Goal: Task Accomplishment & Management: Manage account settings

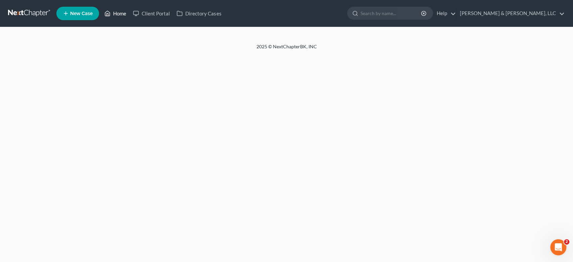
click at [119, 12] on link "Home" at bounding box center [115, 13] width 29 height 12
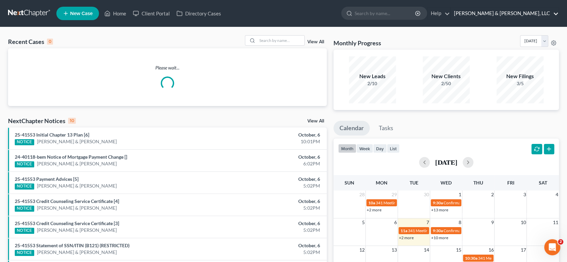
click at [535, 10] on link "[PERSON_NAME] & [PERSON_NAME], LLC" at bounding box center [505, 13] width 108 height 12
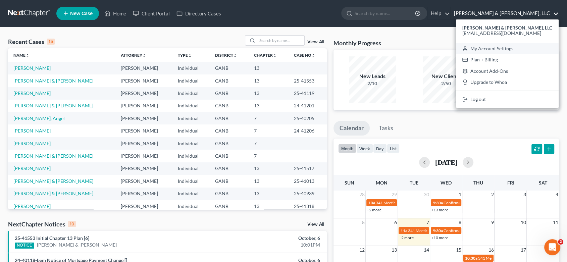
click at [535, 50] on link "My Account Settings" at bounding box center [507, 48] width 103 height 11
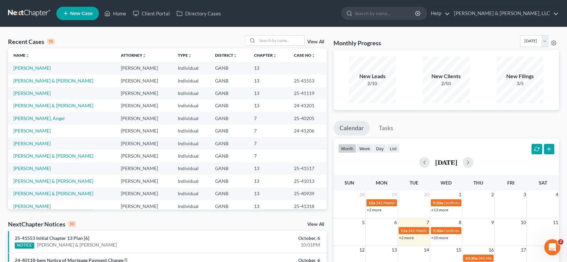
select select "24"
select select "10"
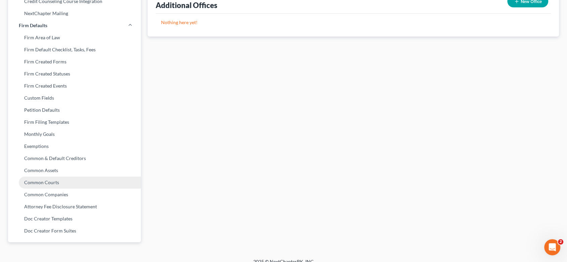
scroll to position [247, 0]
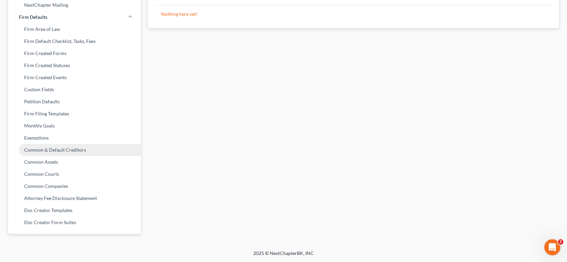
click at [72, 153] on link "Common & Default Creditors" at bounding box center [74, 150] width 133 height 12
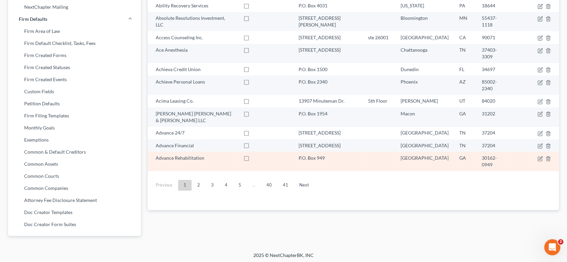
scroll to position [247, 0]
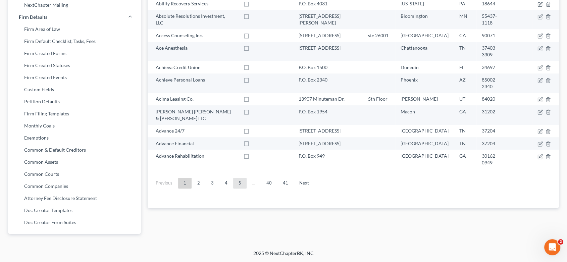
click at [242, 178] on link "5" at bounding box center [239, 183] width 13 height 11
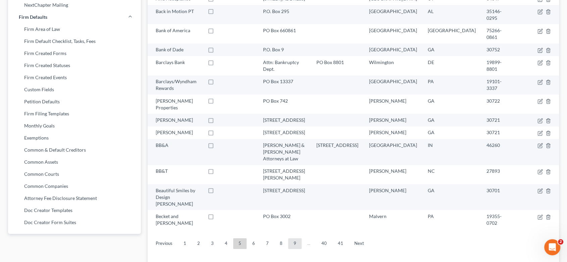
click at [293, 238] on link "9" at bounding box center [294, 243] width 13 height 11
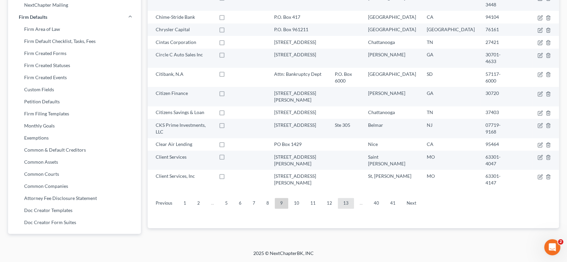
click at [347, 198] on link "13" at bounding box center [346, 203] width 16 height 11
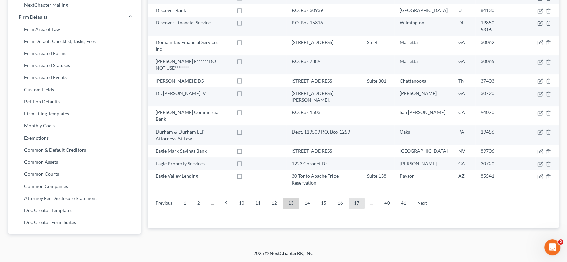
click at [355, 198] on link "17" at bounding box center [357, 203] width 16 height 11
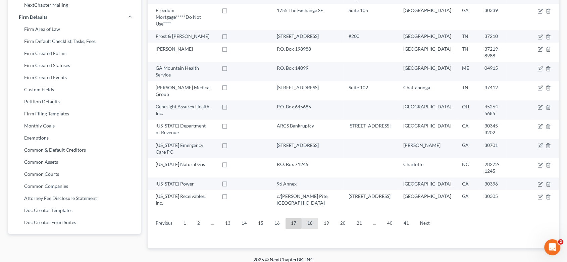
click at [307, 218] on link "18" at bounding box center [310, 223] width 16 height 11
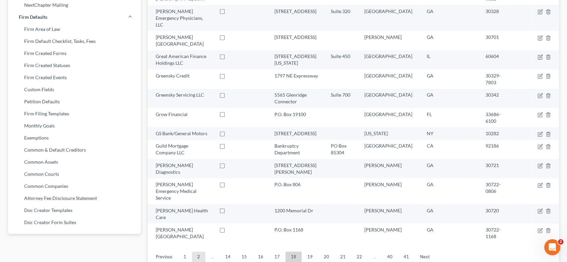
click at [196, 252] on link "2" at bounding box center [198, 257] width 13 height 11
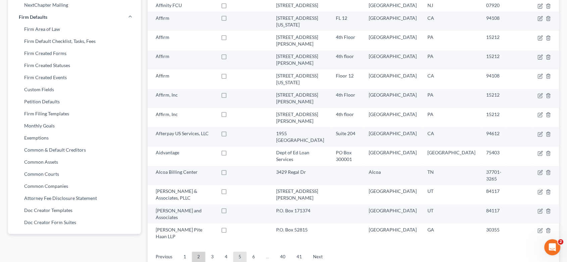
click at [245, 252] on link "5" at bounding box center [239, 257] width 13 height 11
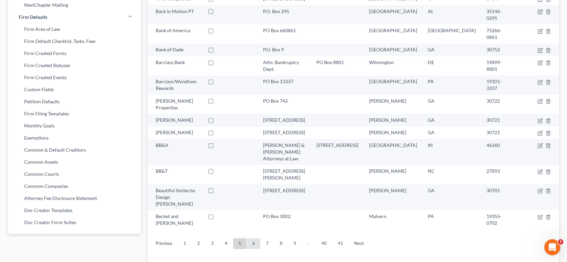
click at [256, 238] on link "6" at bounding box center [253, 243] width 13 height 11
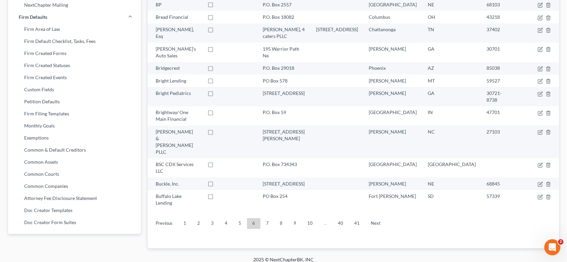
click at [265, 218] on link "7" at bounding box center [267, 223] width 13 height 11
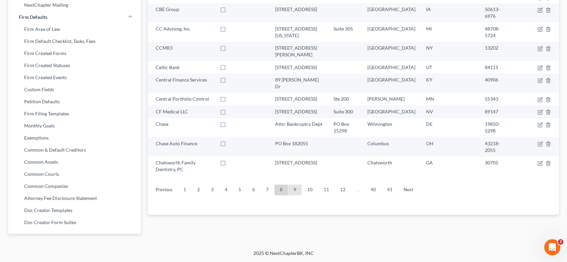
click at [295, 185] on link "9" at bounding box center [294, 190] width 13 height 11
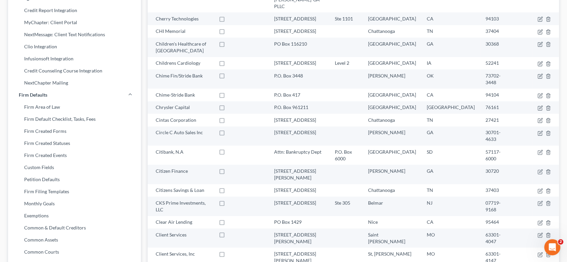
scroll to position [194, 0]
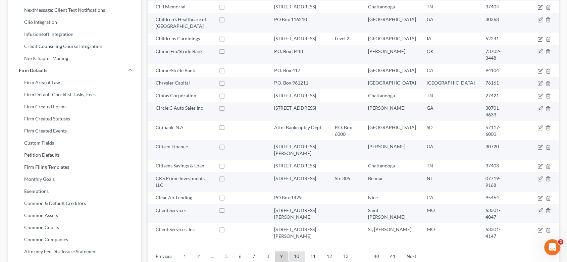
click at [294, 251] on link "10" at bounding box center [297, 256] width 16 height 11
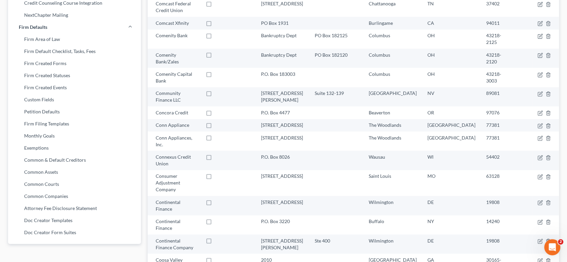
scroll to position [247, 0]
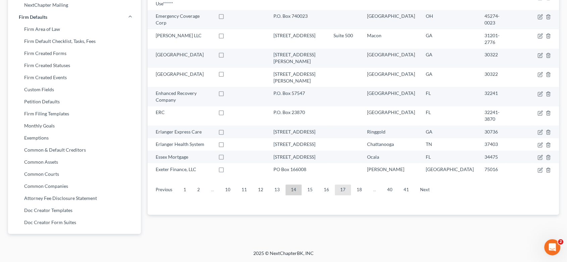
click at [336, 185] on link "17" at bounding box center [343, 190] width 16 height 11
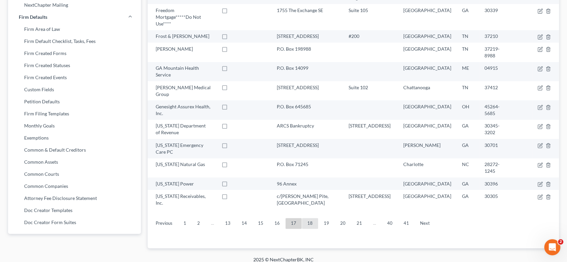
click at [306, 218] on link "18" at bounding box center [310, 223] width 16 height 11
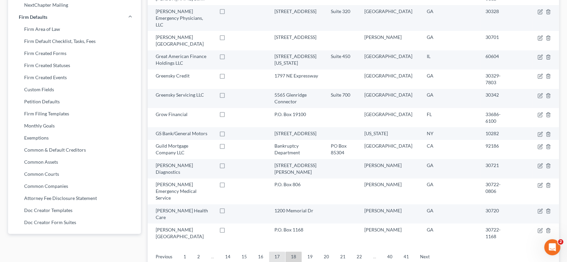
click at [276, 252] on link "17" at bounding box center [277, 257] width 16 height 11
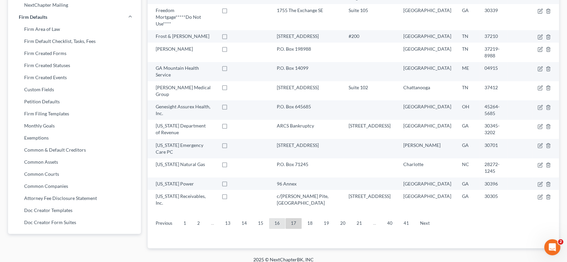
click at [274, 218] on link "16" at bounding box center [277, 223] width 16 height 11
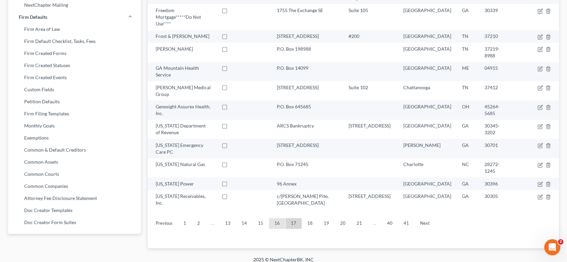
click at [278, 218] on link "16" at bounding box center [277, 223] width 16 height 11
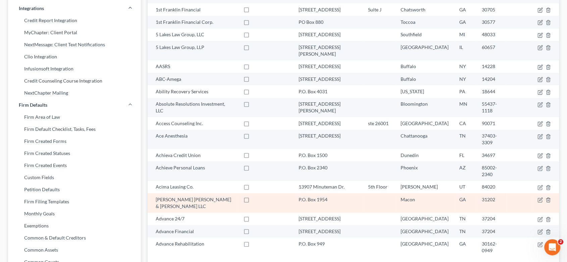
scroll to position [172, 0]
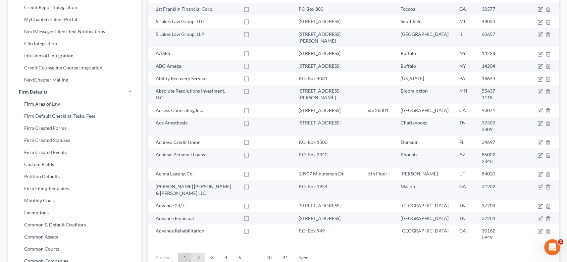
click at [201, 253] on link "2" at bounding box center [198, 258] width 13 height 11
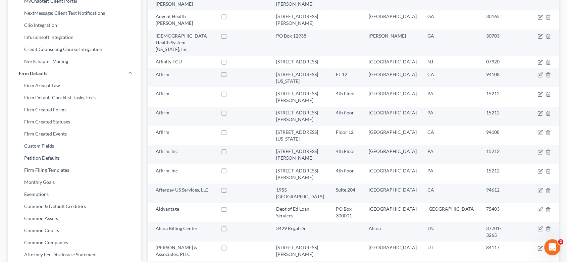
scroll to position [209, 0]
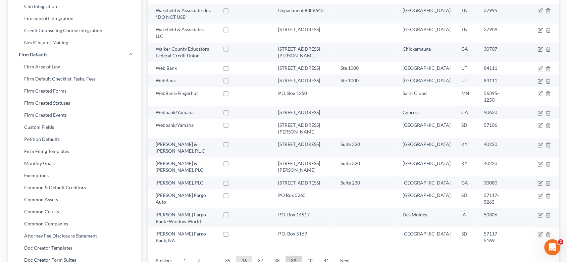
click at [245, 256] on link "36" at bounding box center [244, 261] width 16 height 11
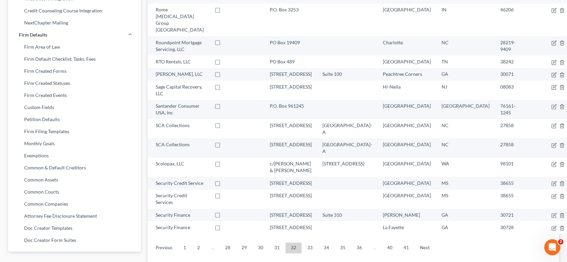
scroll to position [247, 0]
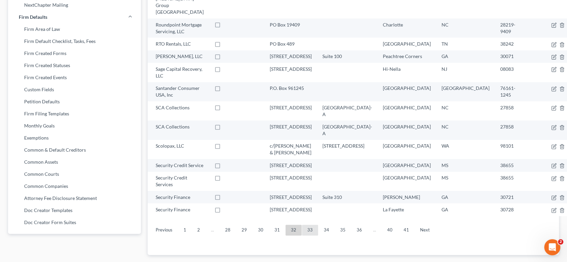
click at [307, 225] on link "33" at bounding box center [310, 230] width 16 height 11
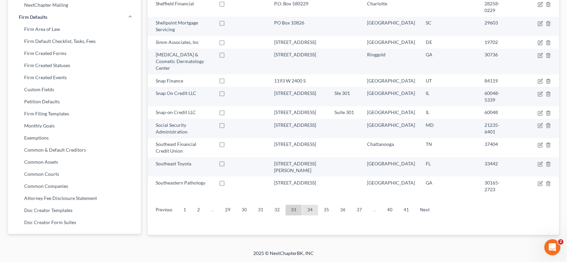
click at [306, 205] on link "34" at bounding box center [310, 210] width 16 height 11
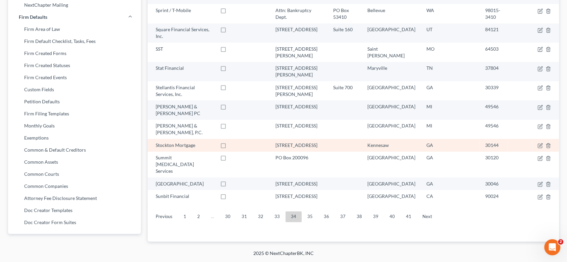
click at [282, 139] on td "[STREET_ADDRESS]" at bounding box center [299, 145] width 58 height 12
